Goal: Task Accomplishment & Management: Manage account settings

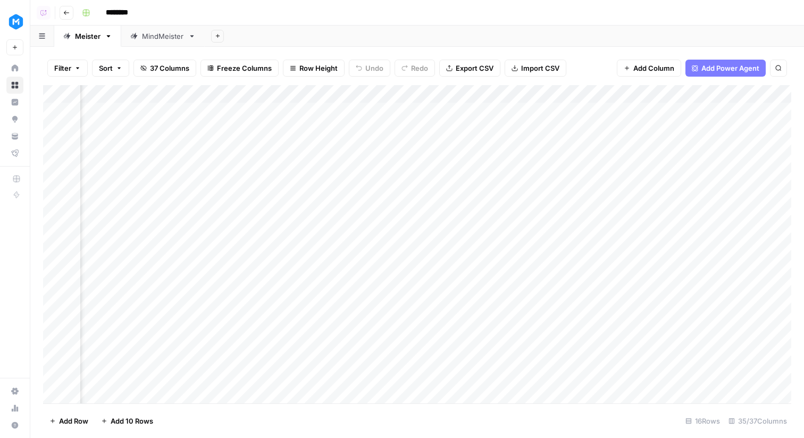
scroll to position [0, 2321]
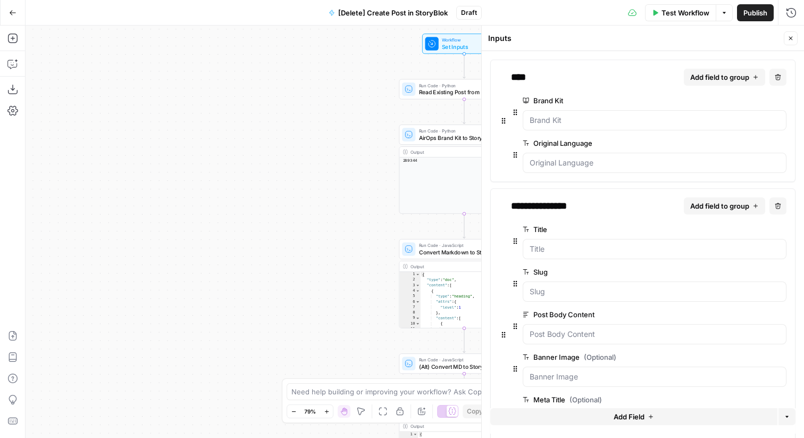
click at [440, 47] on div "Workflow Set Inputs Inputs Test Step" at bounding box center [464, 44] width 78 height 14
click at [439, 38] on div "Workflow Set Inputs Inputs Test Step" at bounding box center [464, 44] width 78 height 14
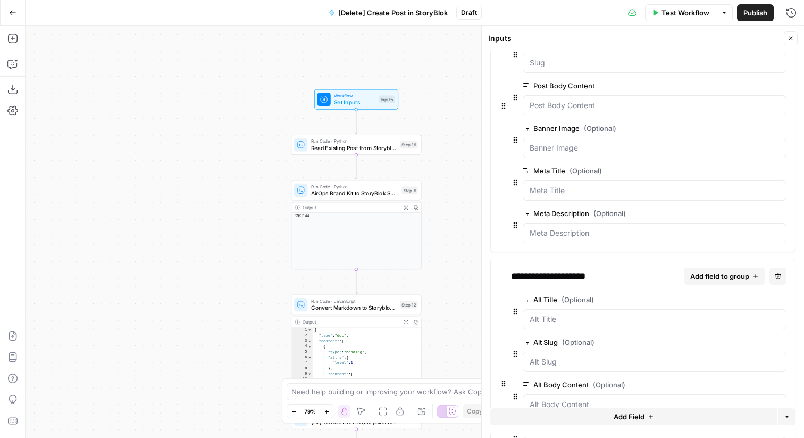
scroll to position [344, 0]
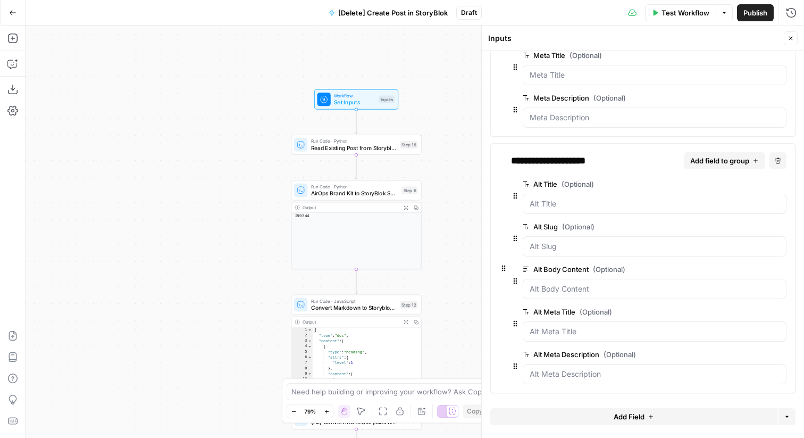
click at [10, 8] on button "Go Back" at bounding box center [12, 12] width 19 height 19
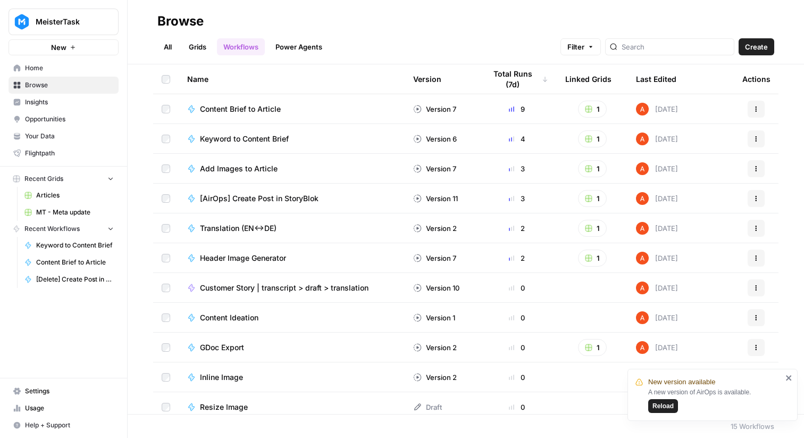
click at [663, 406] on span "Reload" at bounding box center [663, 406] width 21 height 10
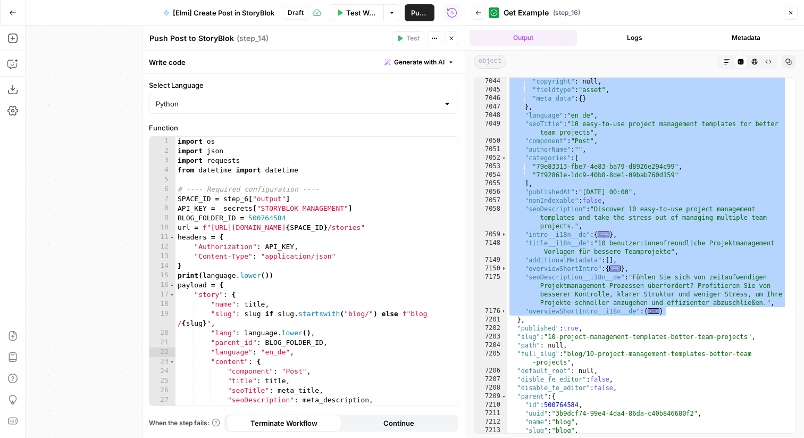
scroll to position [290, 0]
click at [451, 37] on icon "button" at bounding box center [451, 38] width 6 height 6
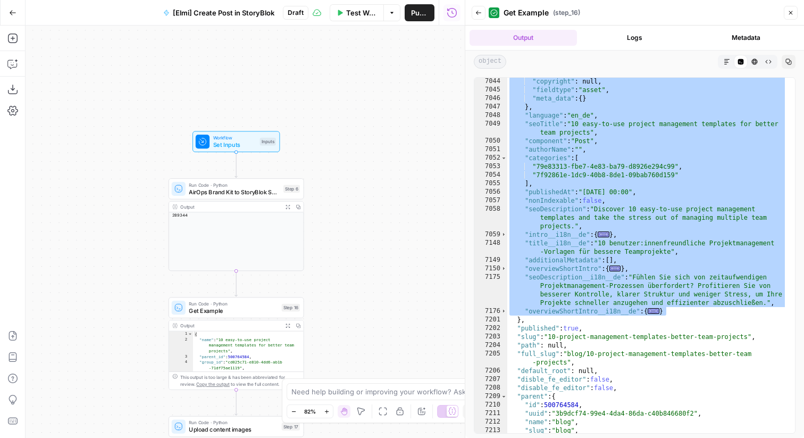
click at [270, 145] on div "Inputs" at bounding box center [268, 142] width 16 height 8
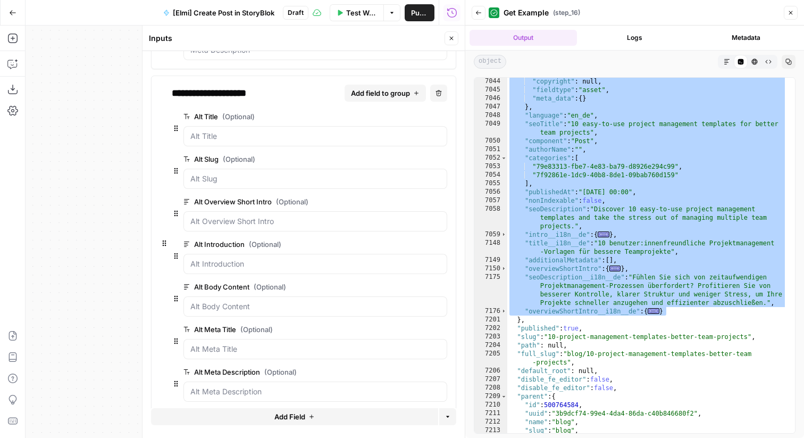
scroll to position [514, 0]
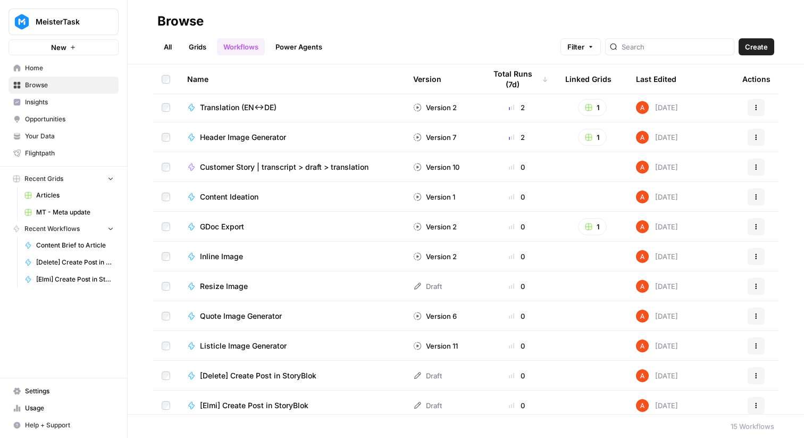
scroll to position [127, 0]
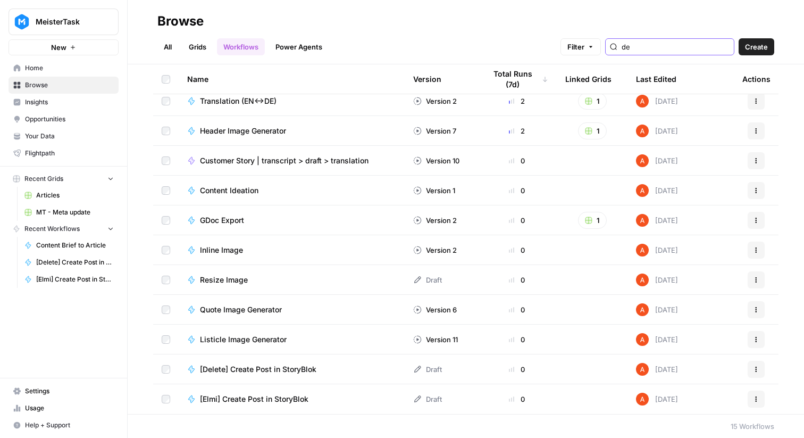
type input "del"
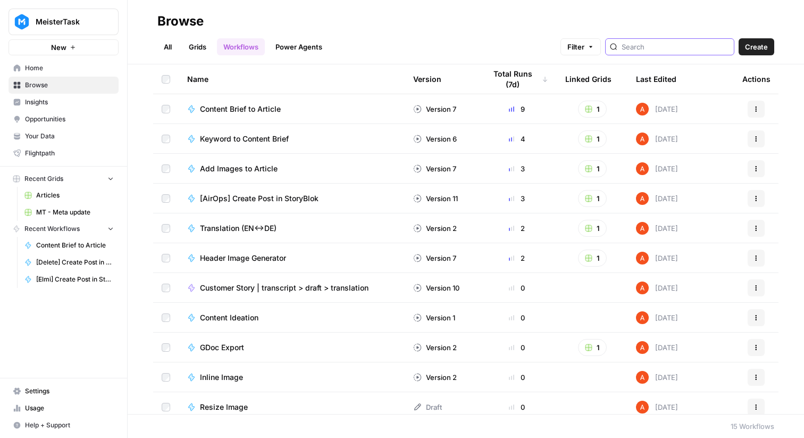
scroll to position [127, 0]
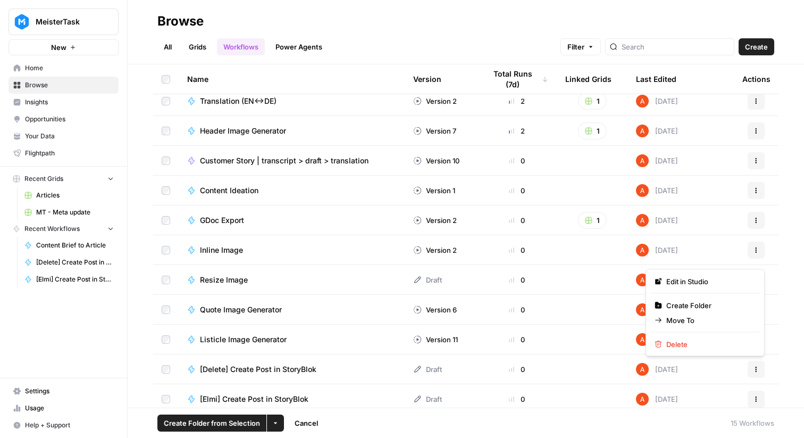
click at [757, 368] on icon "button" at bounding box center [756, 369] width 6 height 6
click at [691, 341] on span "Delete" at bounding box center [708, 344] width 85 height 11
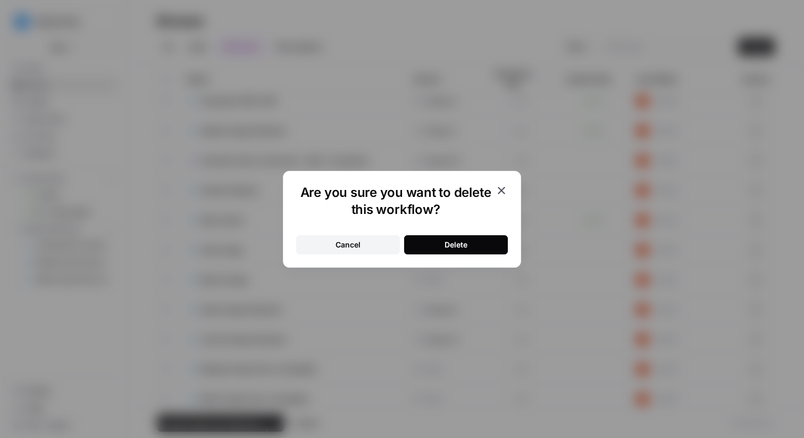
click at [453, 239] on div "Delete" at bounding box center [456, 244] width 23 height 11
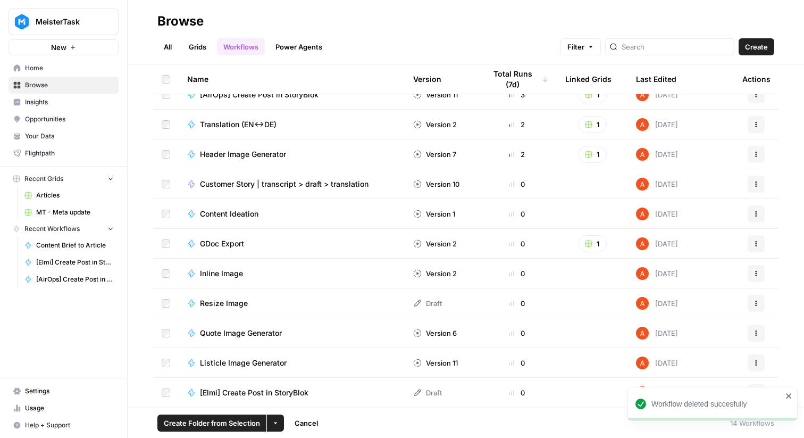
scroll to position [0, 0]
